Goal: Information Seeking & Learning: Learn about a topic

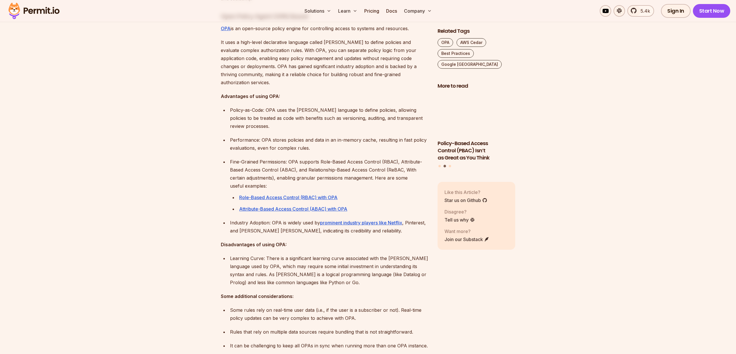
scroll to position [423, 0]
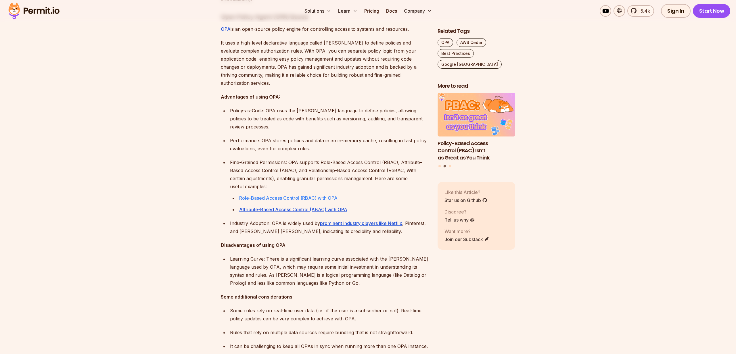
click at [316, 195] on u "Role-Based Access Control (RBAC) with OPA" at bounding box center [288, 198] width 98 height 6
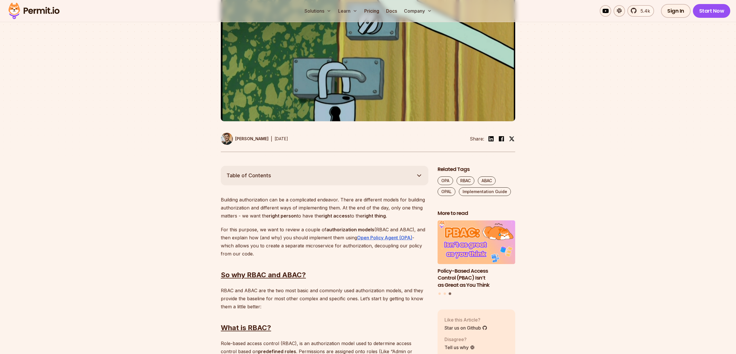
scroll to position [202, 0]
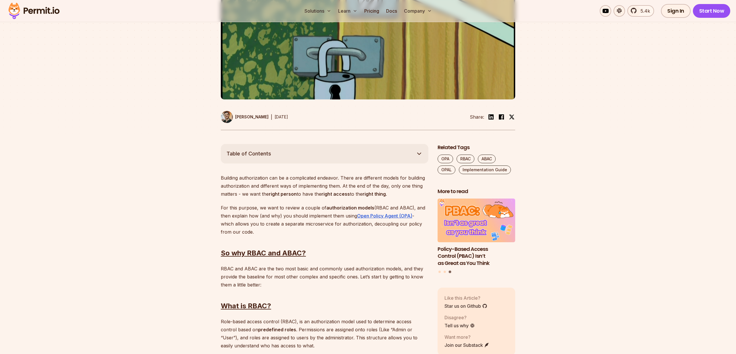
click at [421, 155] on icon "button" at bounding box center [419, 153] width 7 height 7
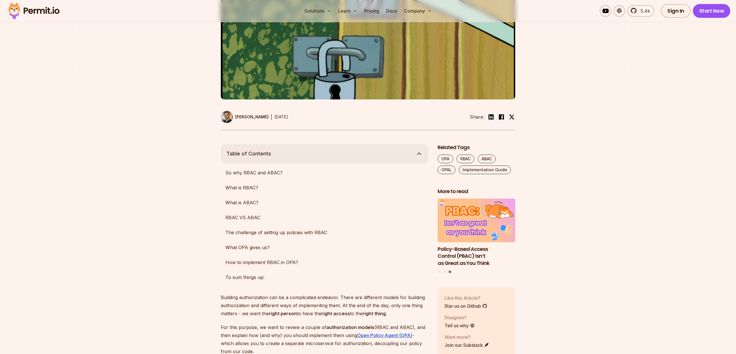
click at [420, 155] on icon "button" at bounding box center [419, 153] width 7 height 7
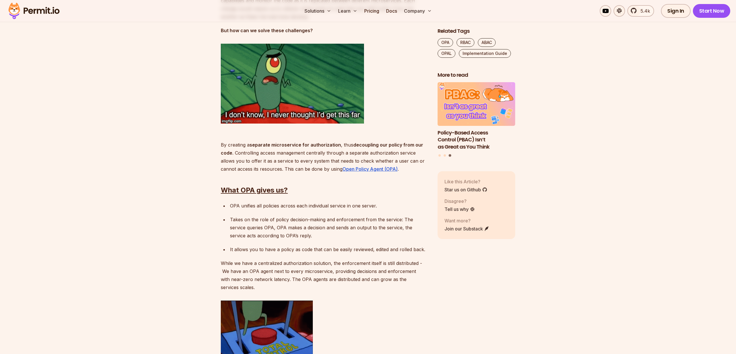
scroll to position [940, 0]
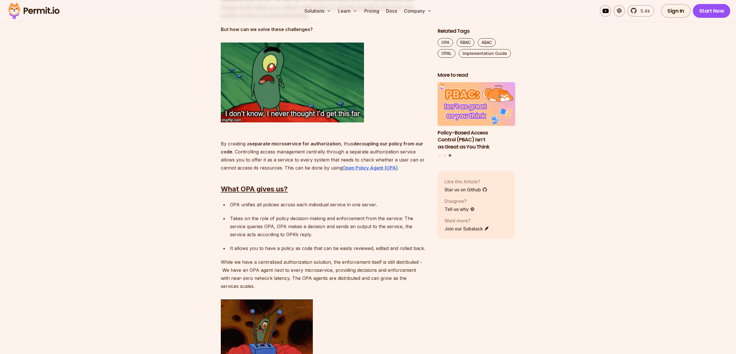
click at [303, 223] on p "Takes on the role of policy decision-making and enforcement from the service: ⁠…" at bounding box center [329, 226] width 198 height 24
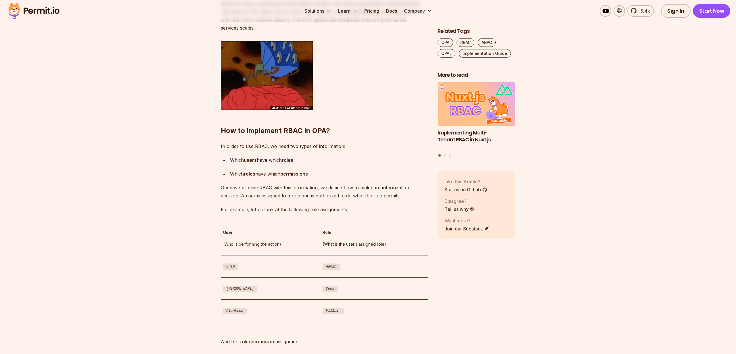
scroll to position [1247, 0]
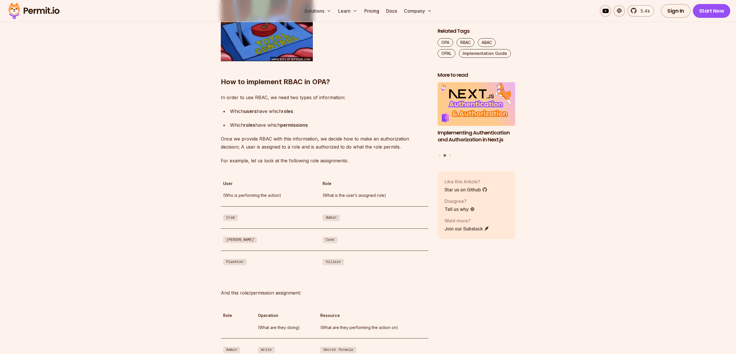
click at [303, 223] on td "Crab" at bounding box center [270, 217] width 99 height 22
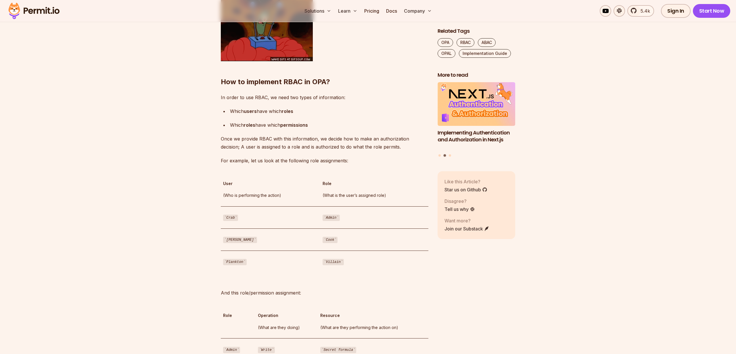
click at [301, 224] on td "Crab" at bounding box center [270, 217] width 99 height 22
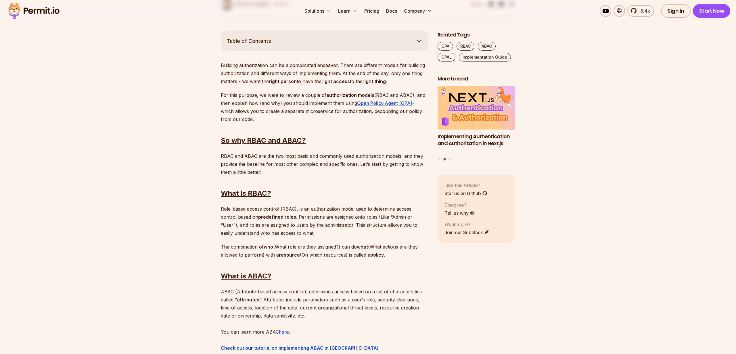
scroll to position [0, 0]
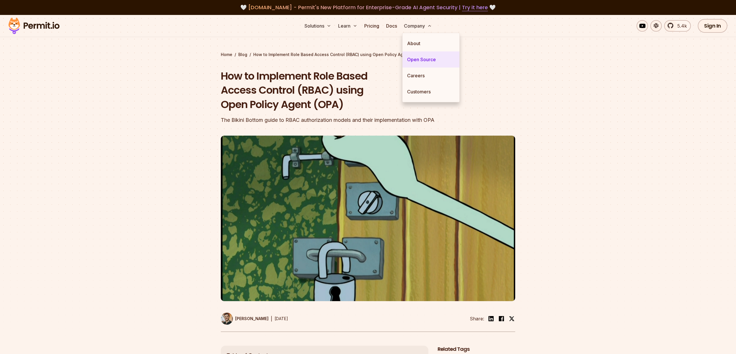
click at [415, 60] on link "Open Source" at bounding box center [430, 59] width 57 height 16
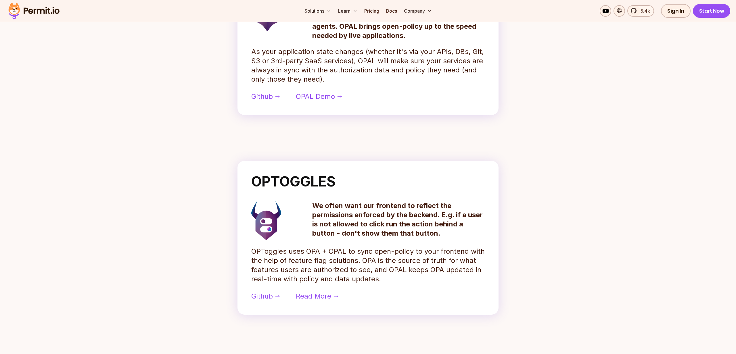
scroll to position [385, 0]
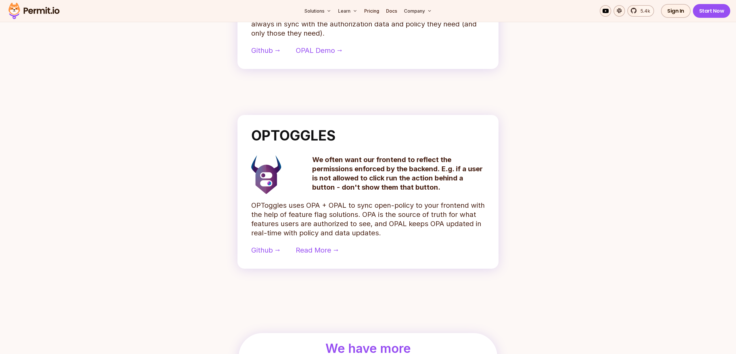
drag, startPoint x: 217, startPoint y: 192, endPoint x: 216, endPoint y: 175, distance: 17.2
click at [216, 184] on section "OPTOGGLES We often want our frontend to reflect the permissions enforced by the…" at bounding box center [368, 191] width 368 height 163
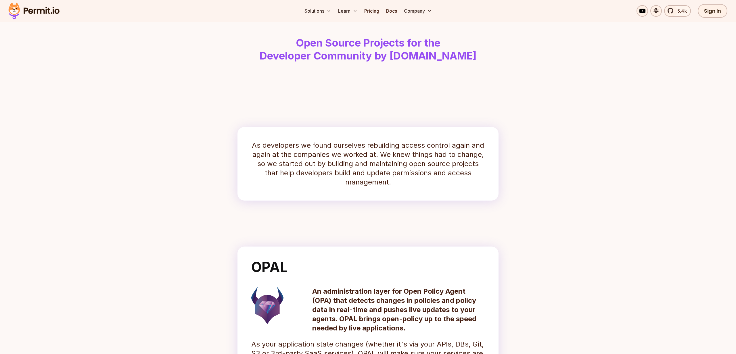
scroll to position [0, 0]
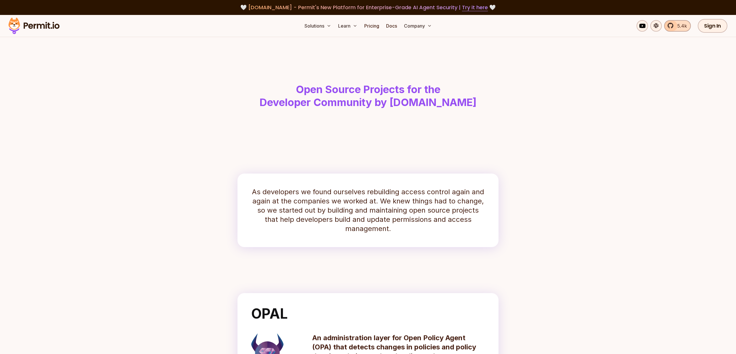
click at [679, 24] on span "5.4k" at bounding box center [680, 25] width 13 height 7
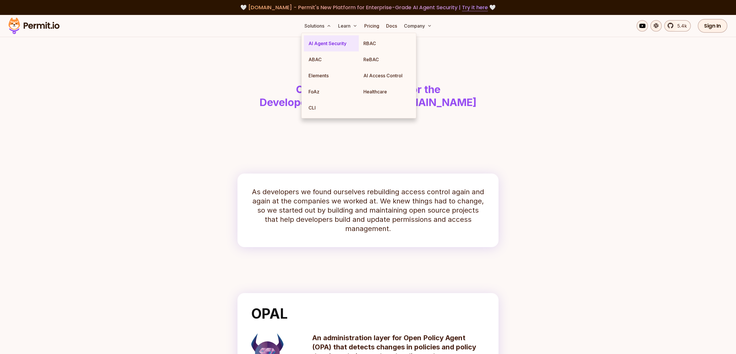
click at [323, 47] on link "AI Agent Security" at bounding box center [331, 43] width 55 height 16
